Goal: Find contact information: Find contact information

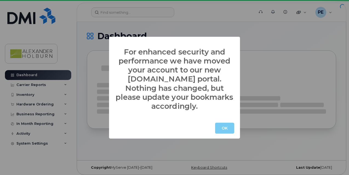
click at [223, 126] on button "OK" at bounding box center [224, 128] width 19 height 11
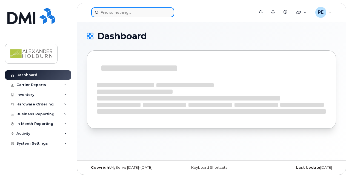
click at [126, 13] on input at bounding box center [132, 12] width 83 height 10
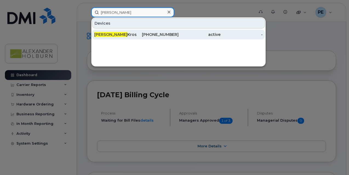
type input "Janine"
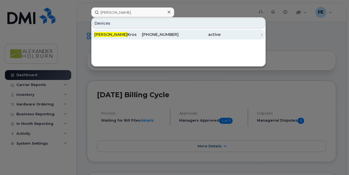
click at [142, 35] on div "604-780-7127" at bounding box center [157, 34] width 42 height 5
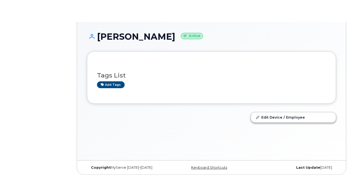
click at [150, 125] on div at bounding box center [166, 121] width 164 height 25
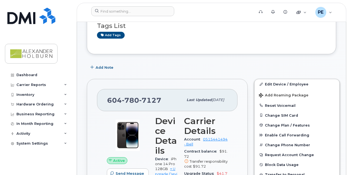
scroll to position [50, 0]
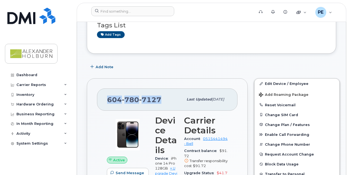
drag, startPoint x: 159, startPoint y: 103, endPoint x: 106, endPoint y: 100, distance: 53.2
click at [106, 100] on div "604 780 7127 Last updated Aug 26, 2025" at bounding box center [167, 99] width 140 height 22
copy span "604 780 7127"
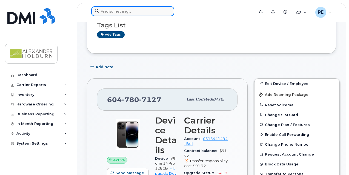
click at [118, 9] on input at bounding box center [132, 11] width 83 height 10
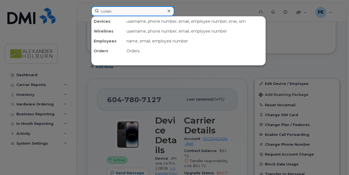
type input "coilan"
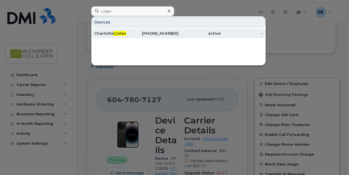
click at [130, 34] on div "Charlotte Coilan" at bounding box center [115, 33] width 42 height 5
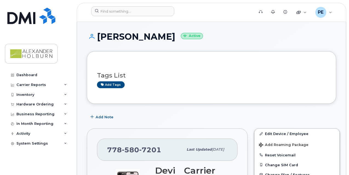
scroll to position [2, 0]
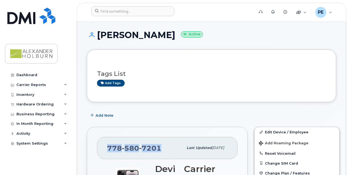
drag, startPoint x: 108, startPoint y: 146, endPoint x: 160, endPoint y: 143, distance: 52.7
click at [160, 143] on div "778 580 7201" at bounding box center [145, 148] width 76 height 12
copy span "778 580 7201"
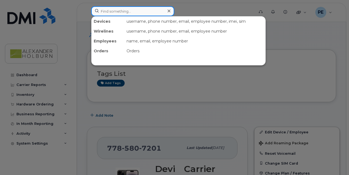
click at [118, 14] on input at bounding box center [132, 11] width 83 height 10
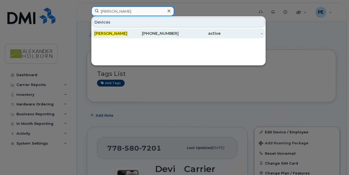
type input "nancy dery"
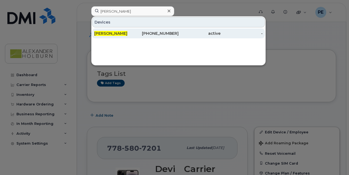
click at [123, 33] on div "[PERSON_NAME]" at bounding box center [115, 33] width 42 height 5
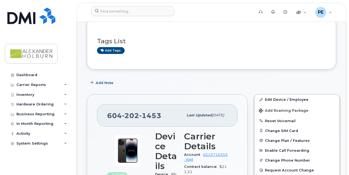
scroll to position [86, 0]
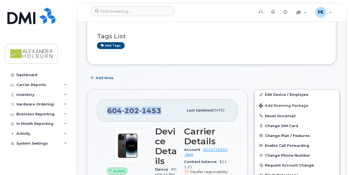
drag, startPoint x: 108, startPoint y: 108, endPoint x: 161, endPoint y: 110, distance: 53.4
click at [161, 110] on div "[PHONE_NUMBER]" at bounding box center [145, 111] width 76 height 12
copy span "604 202 1453"
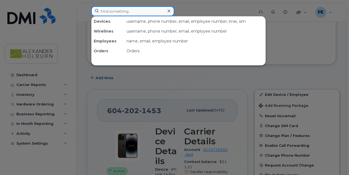
click at [113, 12] on input at bounding box center [132, 11] width 83 height 10
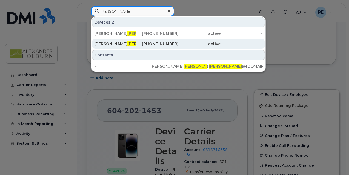
type input "Harcus"
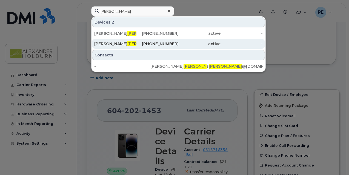
click at [111, 40] on div "Scott Harcus" at bounding box center [115, 44] width 42 height 10
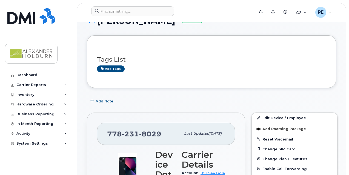
scroll to position [64, 0]
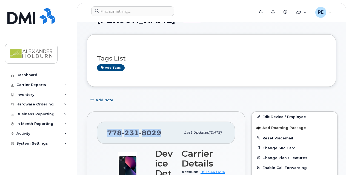
drag, startPoint x: 108, startPoint y: 132, endPoint x: 159, endPoint y: 131, distance: 51.5
click at [159, 131] on span "778 231 8029" at bounding box center [134, 133] width 54 height 8
copy span "778 231 8029"
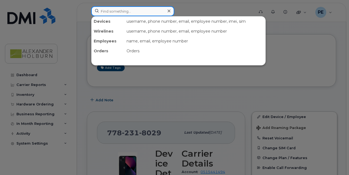
click at [108, 12] on input at bounding box center [132, 11] width 83 height 10
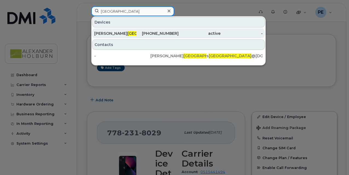
type input "Richmond"
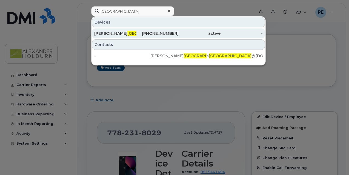
click at [138, 31] on div "778-877-9287" at bounding box center [157, 33] width 42 height 5
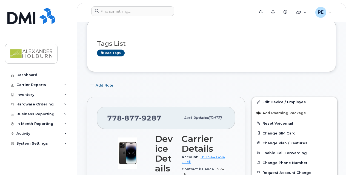
scroll to position [35, 0]
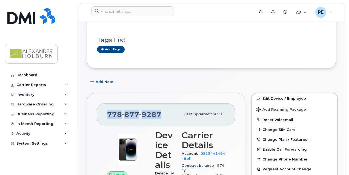
drag, startPoint x: 108, startPoint y: 114, endPoint x: 160, endPoint y: 110, distance: 52.1
click at [160, 110] on div "778 877 9287" at bounding box center [144, 114] width 74 height 12
copy span "778 877 9287"
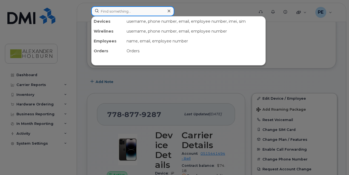
click at [110, 14] on input at bounding box center [132, 11] width 83 height 10
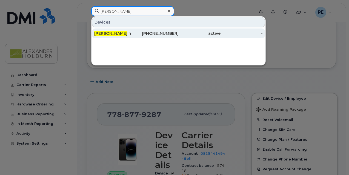
type input "chris rea"
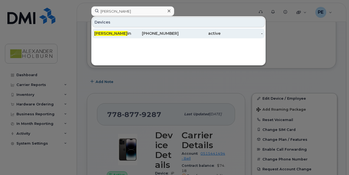
click at [105, 35] on span "Chris Rea" at bounding box center [110, 33] width 33 height 5
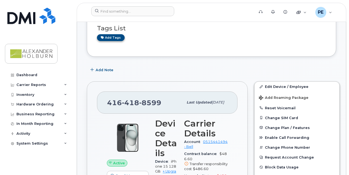
scroll to position [96, 0]
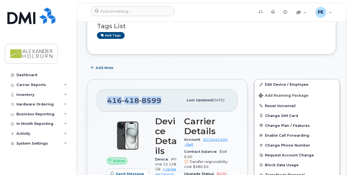
drag, startPoint x: 107, startPoint y: 102, endPoint x: 159, endPoint y: 99, distance: 52.4
click at [159, 99] on span "[PHONE_NUMBER]" at bounding box center [134, 100] width 54 height 8
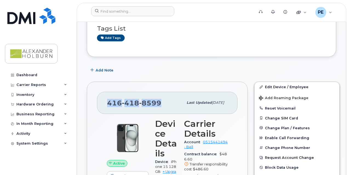
scroll to position [94, 0]
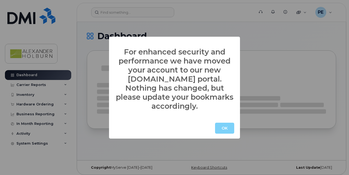
click at [122, 14] on div "For enhanced security and performance we have moved your account to our new mys…" at bounding box center [174, 87] width 349 height 175
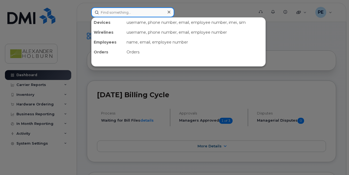
click at [121, 14] on input at bounding box center [132, 12] width 83 height 10
type input "peter errington"
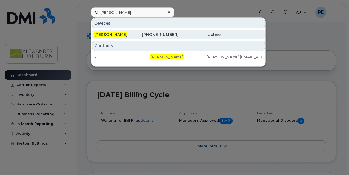
click at [144, 36] on div "604-644-1450" at bounding box center [157, 34] width 42 height 5
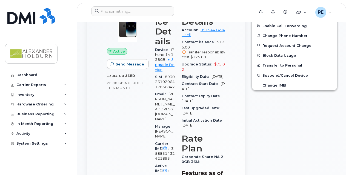
scroll to position [204, 0]
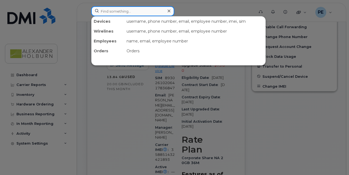
click at [113, 11] on input at bounding box center [132, 11] width 83 height 10
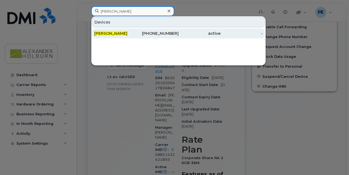
type input "[PERSON_NAME]"
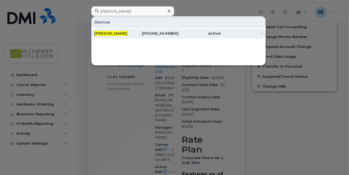
click at [112, 33] on span "[PERSON_NAME]" at bounding box center [110, 33] width 33 height 5
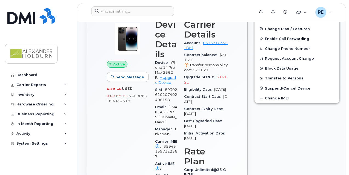
scroll to position [191, 0]
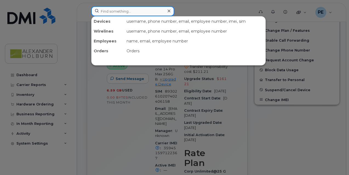
click at [128, 12] on input at bounding box center [132, 11] width 83 height 10
type input "[PERSON_NAME]"
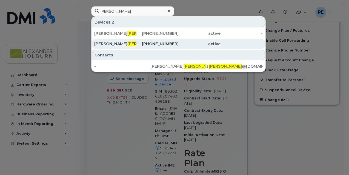
click at [117, 42] on div "Scott Harcus" at bounding box center [115, 43] width 42 height 5
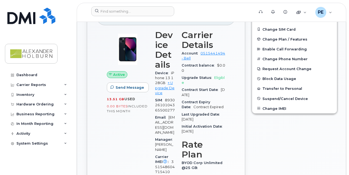
scroll to position [184, 0]
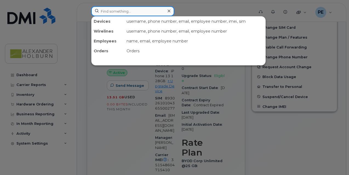
click at [108, 8] on input at bounding box center [132, 11] width 83 height 10
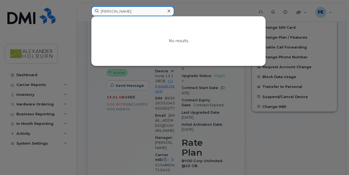
type input "sarah richmond"
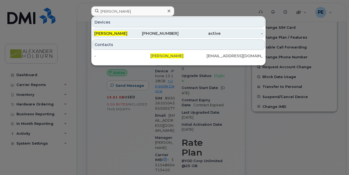
click at [115, 34] on span "[PERSON_NAME]" at bounding box center [110, 33] width 33 height 5
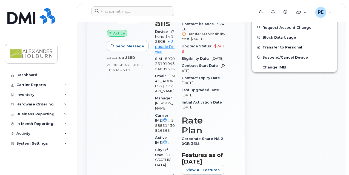
scroll to position [174, 0]
